Goal: Check status: Check status

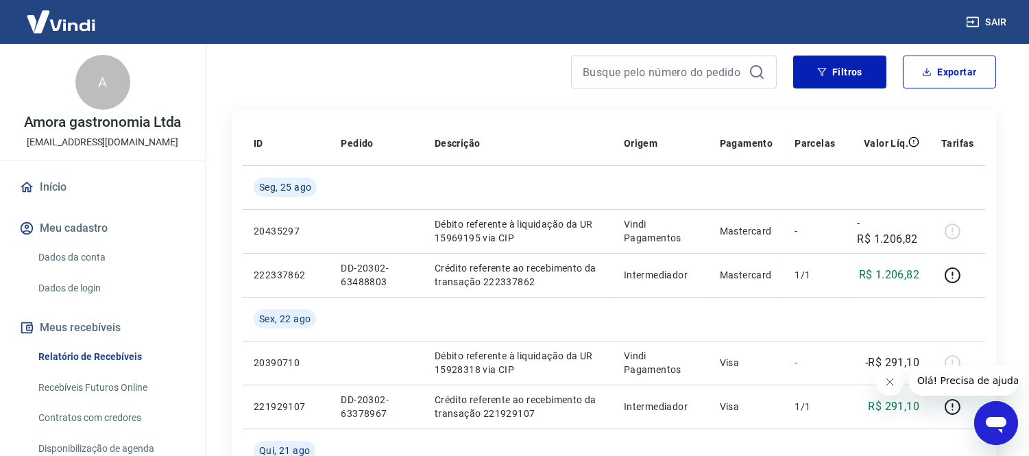
scroll to position [152, 0]
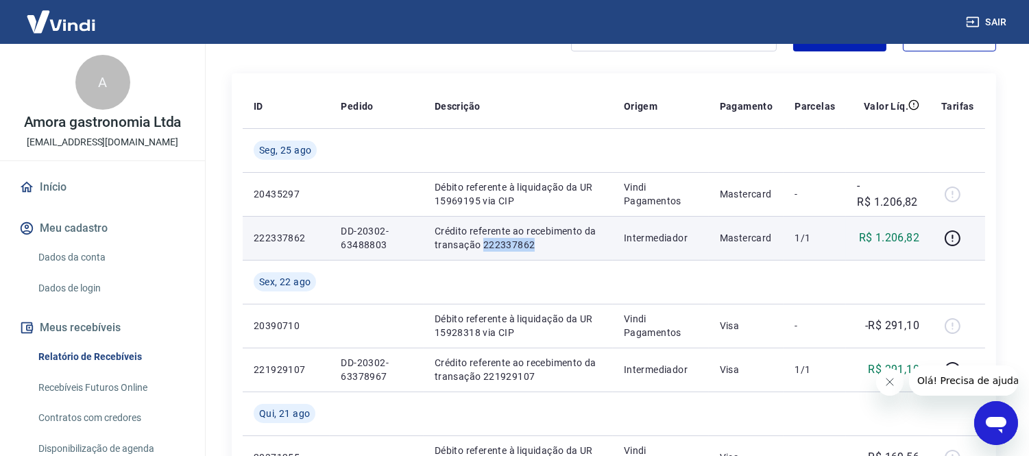
drag, startPoint x: 482, startPoint y: 244, endPoint x: 533, endPoint y: 243, distance: 51.4
click at [533, 243] on p "Crédito referente ao recebimento da transação 222337862" at bounding box center [518, 237] width 167 height 27
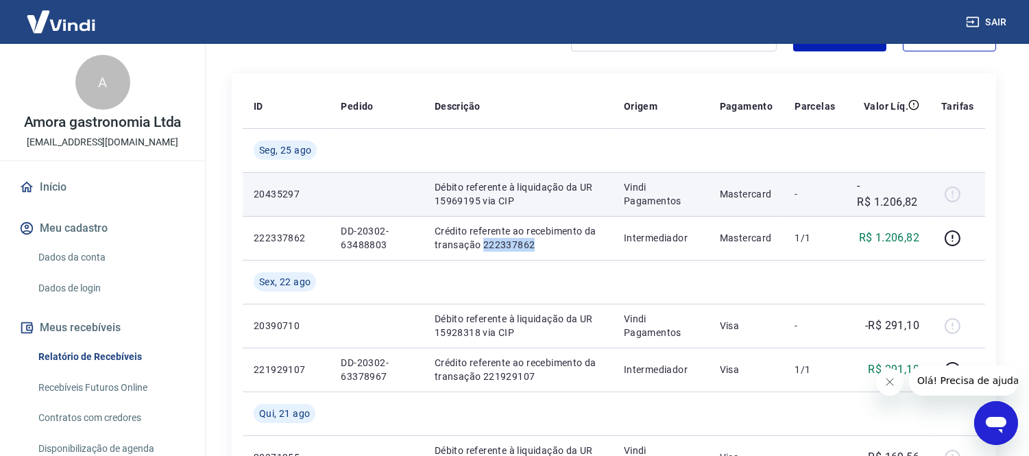
copy p "222337862"
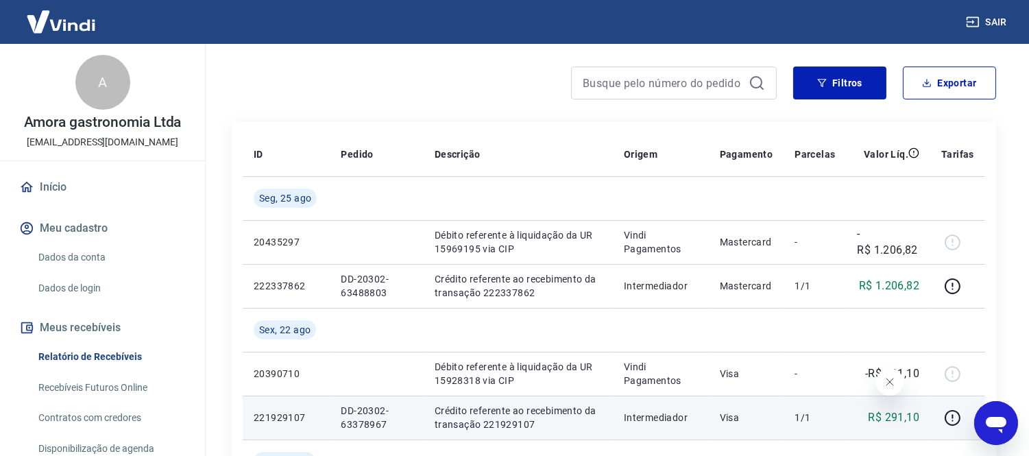
scroll to position [152, 0]
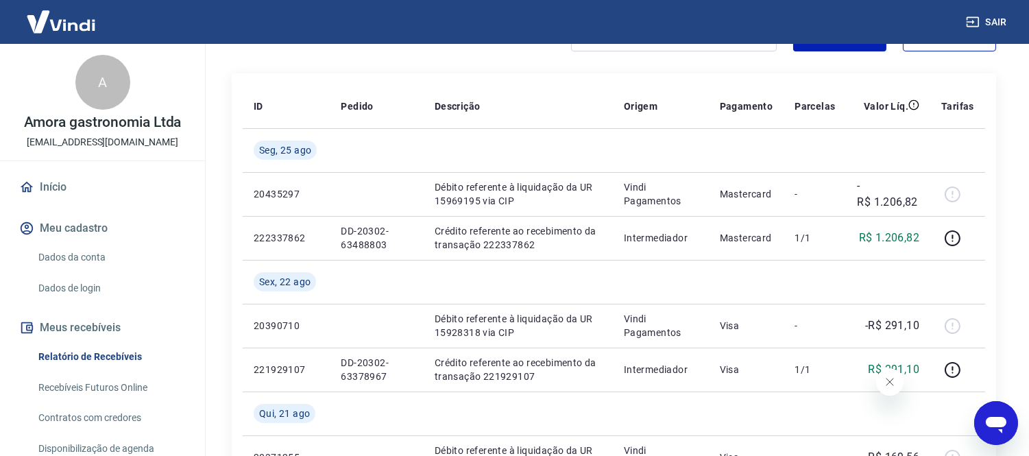
click at [893, 382] on icon "Fechar mensagem da empresa" at bounding box center [889, 381] width 11 height 11
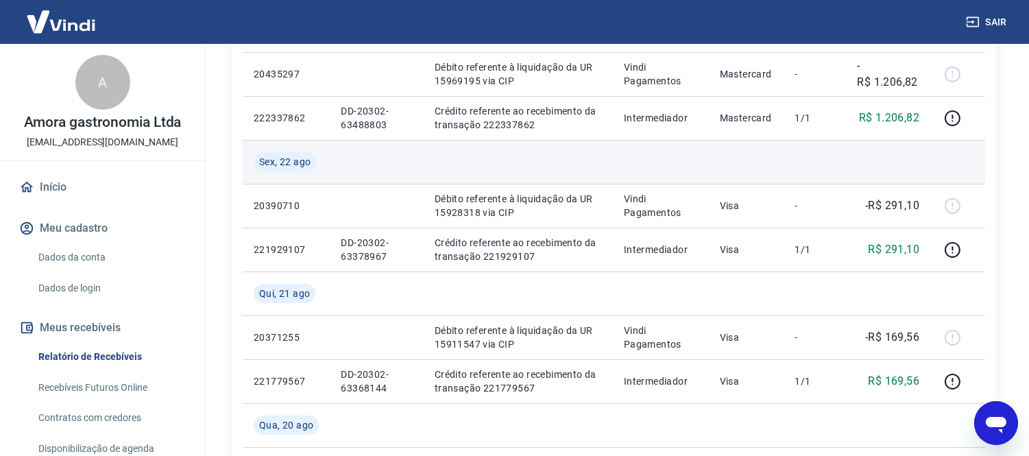
scroll to position [304, 0]
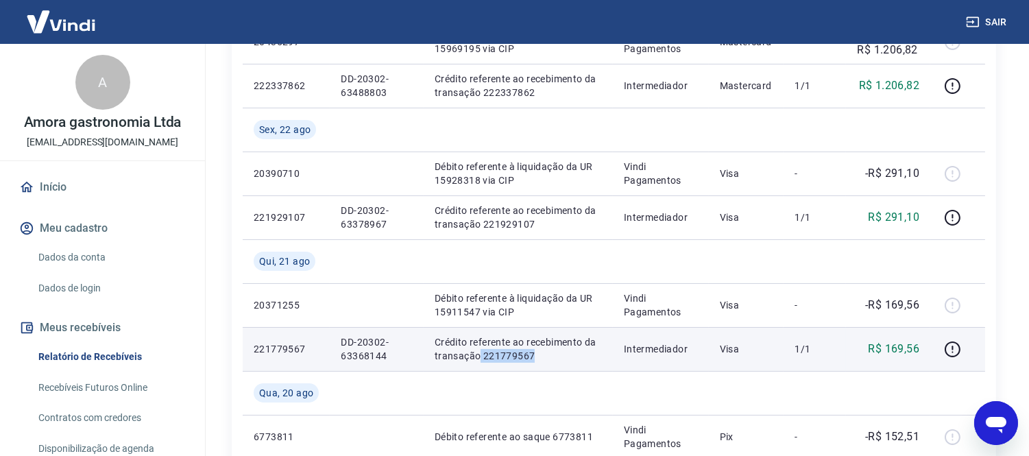
drag, startPoint x: 480, startPoint y: 358, endPoint x: 536, endPoint y: 352, distance: 56.6
click at [536, 352] on p "Crédito referente ao recebimento da transação 221779567" at bounding box center [518, 348] width 167 height 27
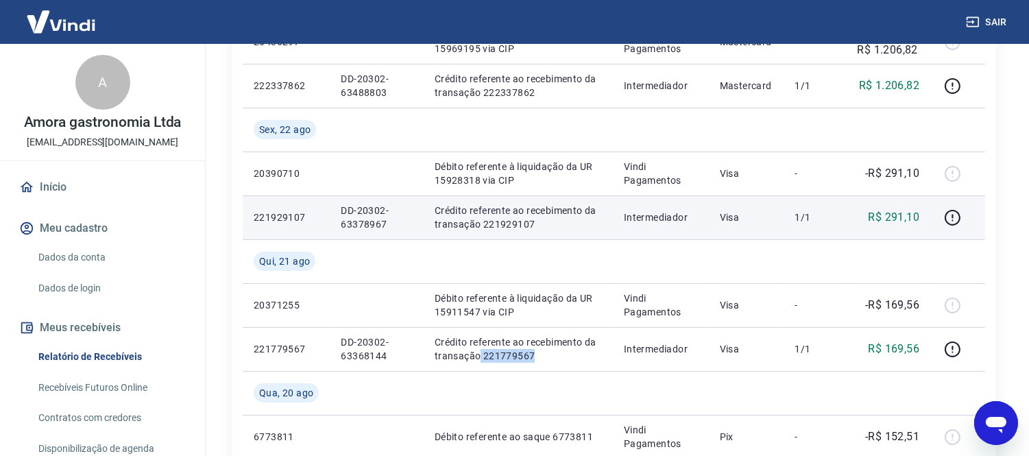
copy p "221779567"
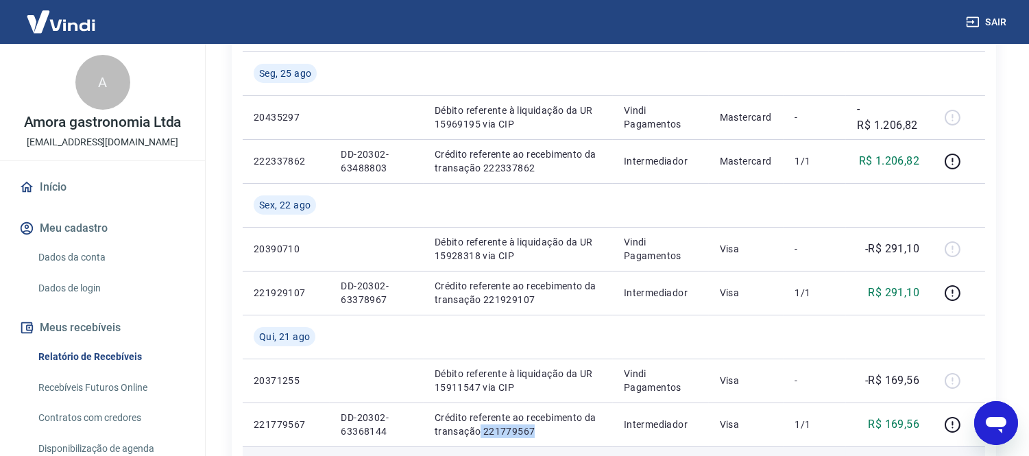
scroll to position [228, 0]
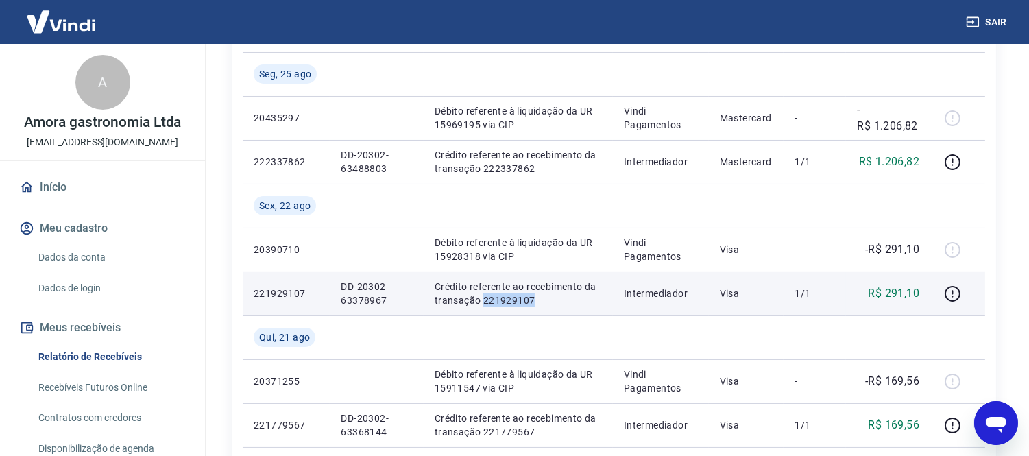
drag, startPoint x: 482, startPoint y: 303, endPoint x: 539, endPoint y: 306, distance: 57.0
click at [539, 306] on td "Crédito referente ao recebimento da transação 221929107" at bounding box center [518, 294] width 189 height 44
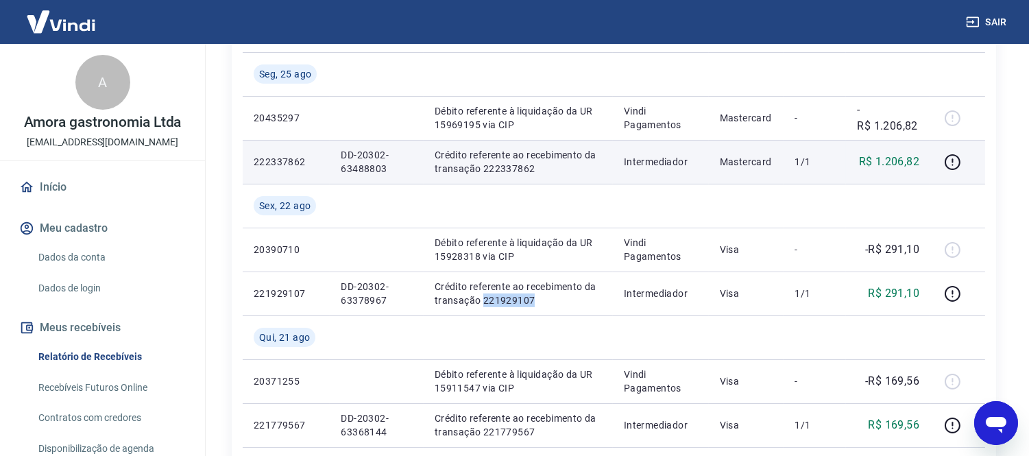
copy p "221929107"
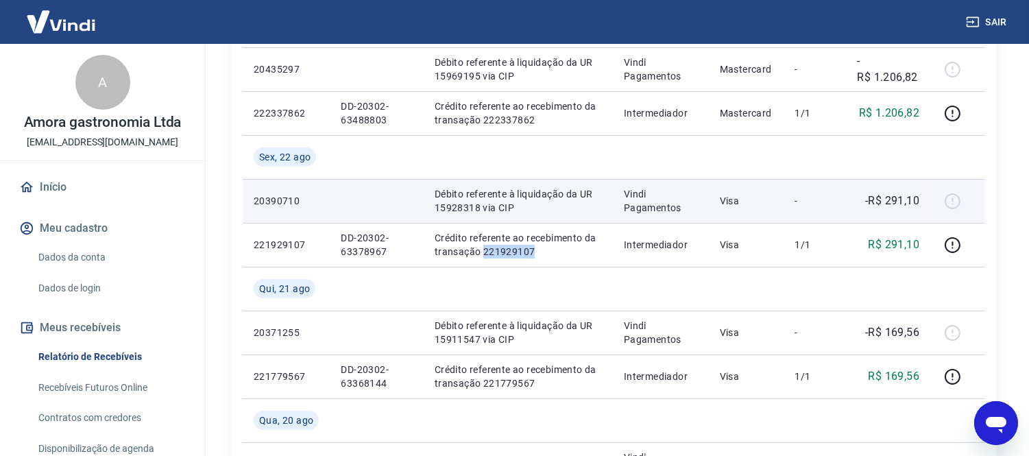
scroll to position [304, 0]
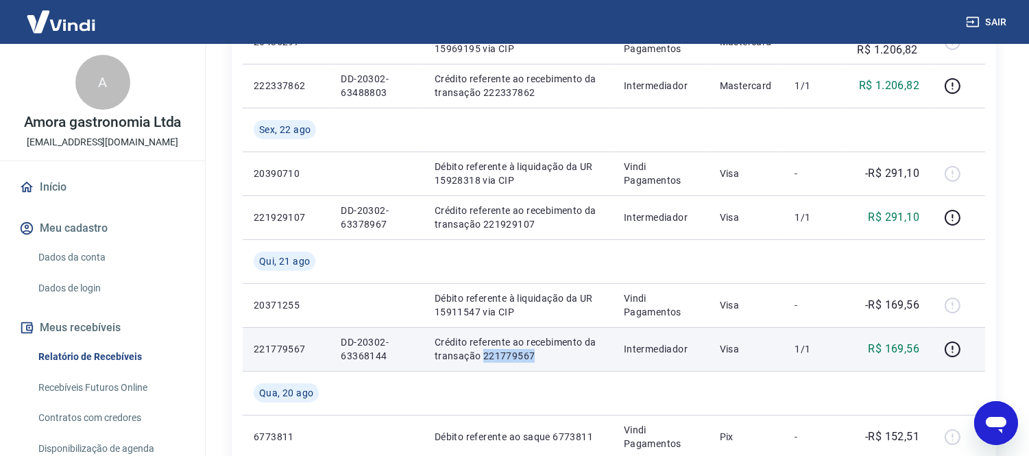
drag, startPoint x: 483, startPoint y: 359, endPoint x: 535, endPoint y: 359, distance: 52.1
click at [535, 359] on p "Crédito referente ao recebimento da transação 221779567" at bounding box center [518, 348] width 167 height 27
copy p "221779567"
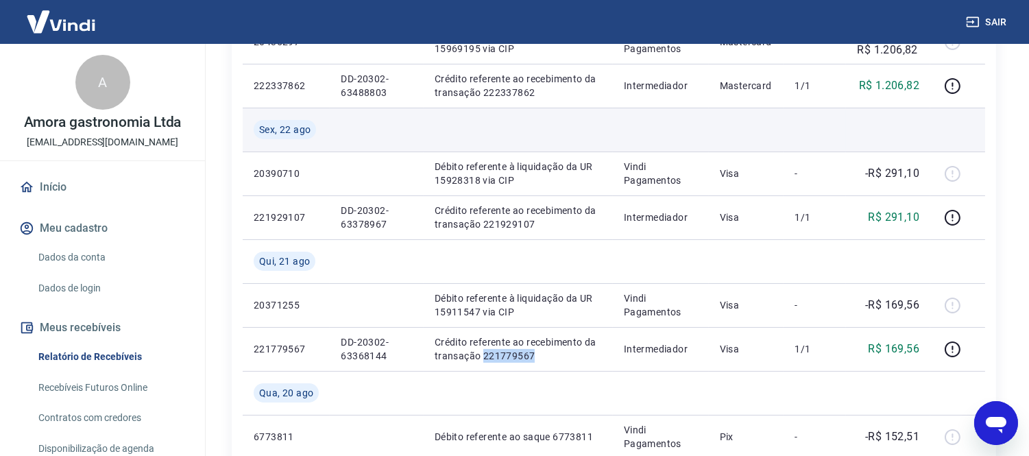
copy p "221779567"
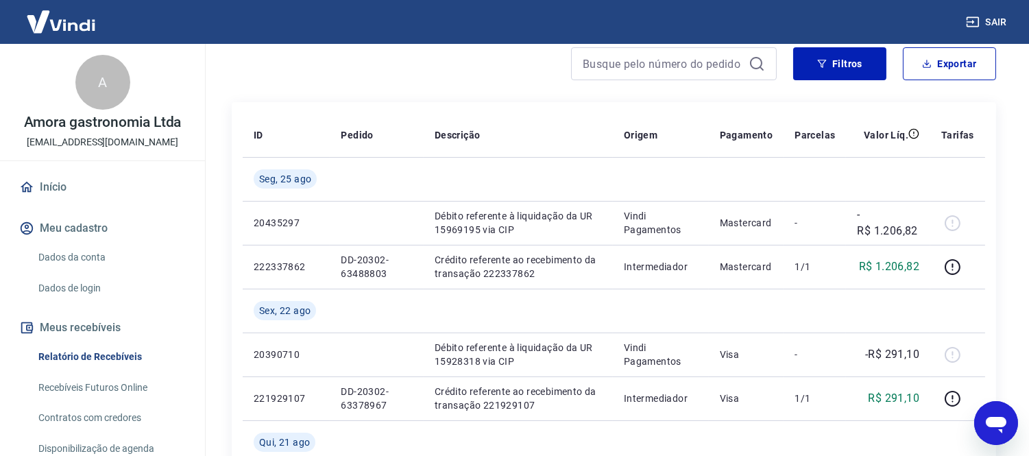
scroll to position [152, 0]
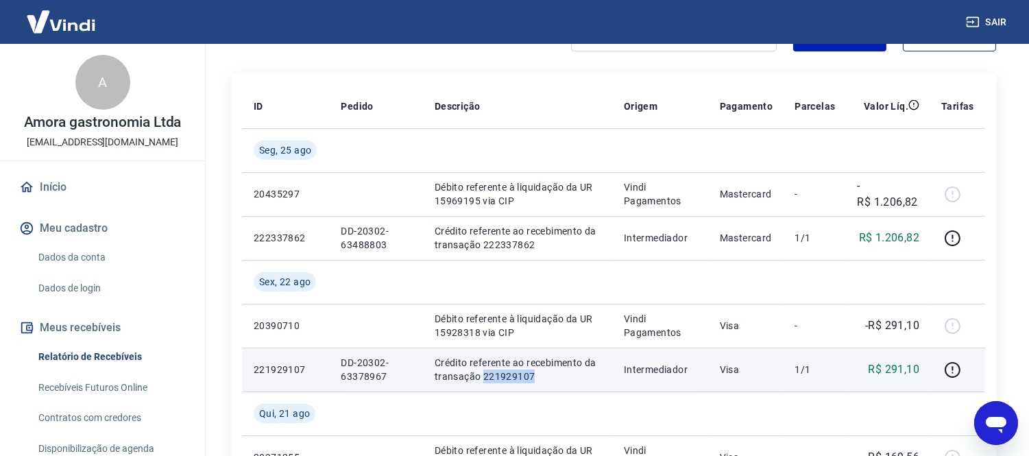
drag, startPoint x: 481, startPoint y: 374, endPoint x: 549, endPoint y: 373, distance: 68.6
click at [549, 373] on p "Crédito referente ao recebimento da transação 221929107" at bounding box center [518, 369] width 167 height 27
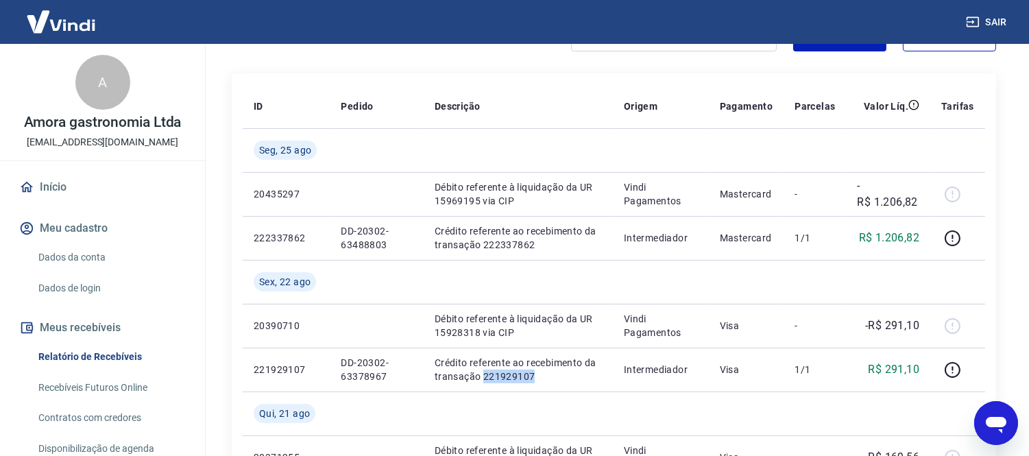
copy p "221929107"
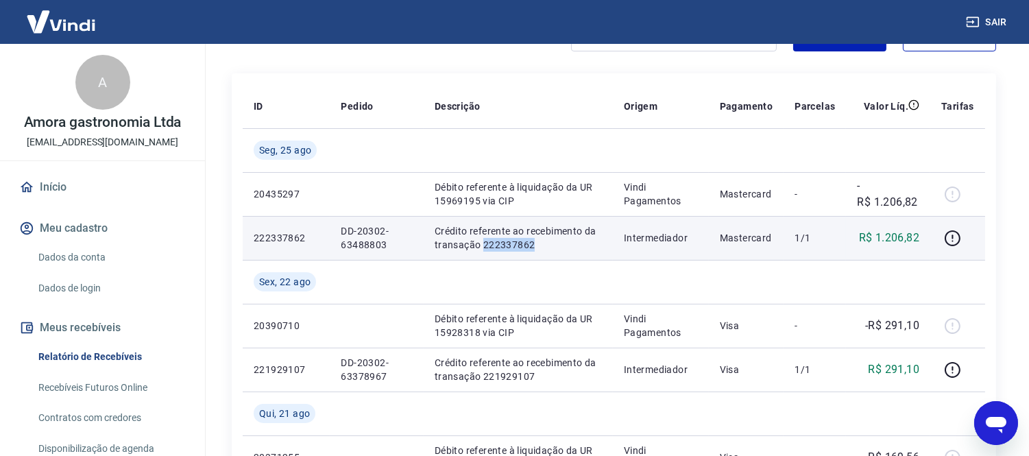
drag, startPoint x: 481, startPoint y: 243, endPoint x: 543, endPoint y: 243, distance: 62.4
click at [543, 243] on p "Crédito referente ao recebimento da transação 222337862" at bounding box center [518, 237] width 167 height 27
copy p "222337862"
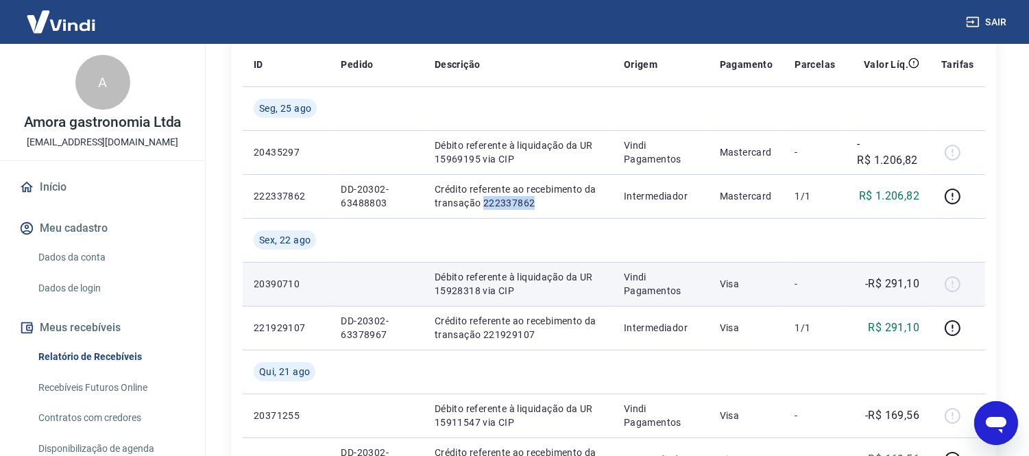
scroll to position [228, 0]
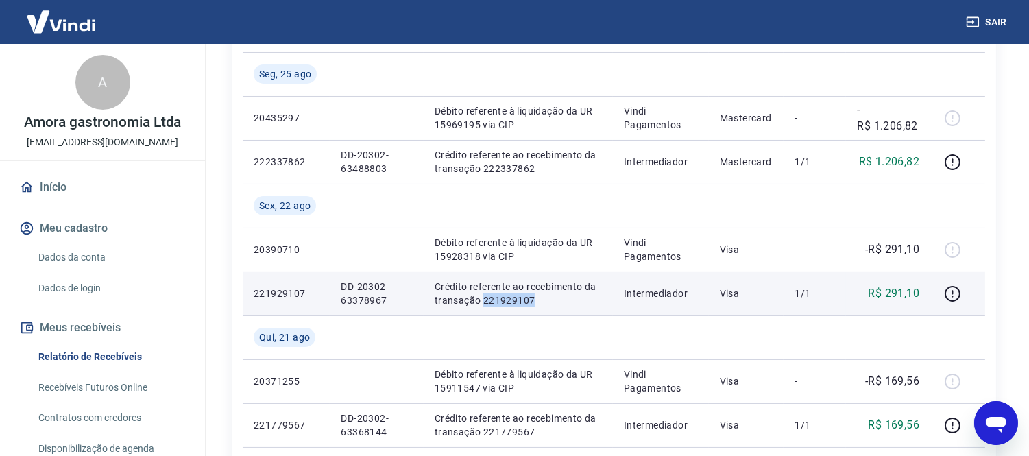
drag, startPoint x: 481, startPoint y: 302, endPoint x: 529, endPoint y: 296, distance: 48.4
click at [529, 296] on p "Crédito referente ao recebimento da transação 221929107" at bounding box center [518, 293] width 167 height 27
